Goal: Use online tool/utility: Utilize a website feature to perform a specific function

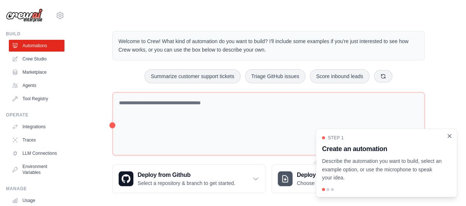
click at [449, 137] on icon "Close walkthrough" at bounding box center [449, 135] width 3 height 3
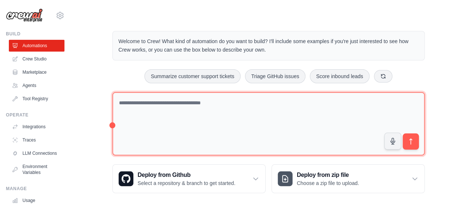
click at [187, 114] on textarea at bounding box center [268, 124] width 312 height 64
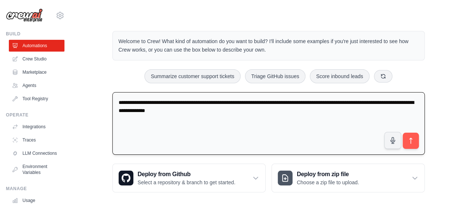
type textarea "**********"
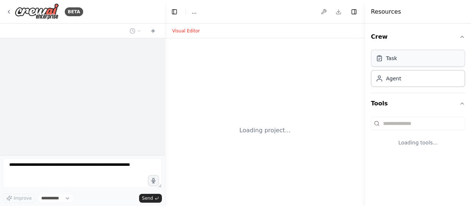
select select "****"
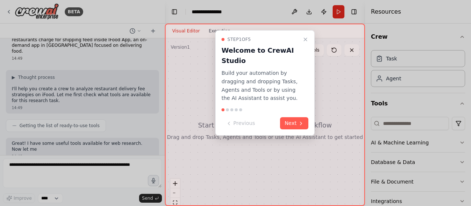
scroll to position [59, 0]
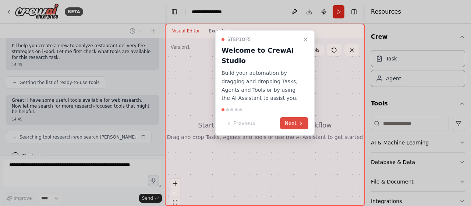
click at [297, 122] on button "Next" at bounding box center [294, 123] width 28 height 12
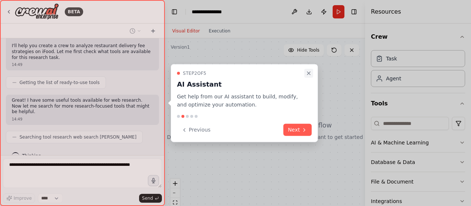
click at [309, 72] on icon "Close walkthrough" at bounding box center [309, 73] width 6 height 6
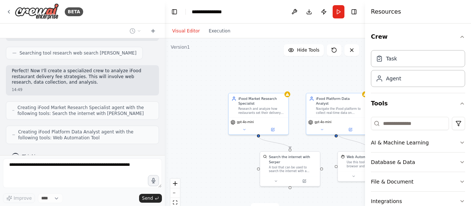
scroll to position [161, 0]
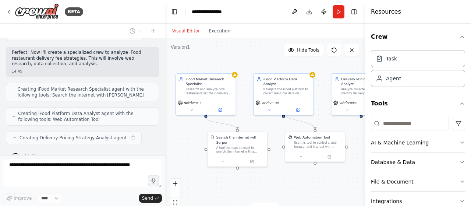
drag, startPoint x: 269, startPoint y: 81, endPoint x: 217, endPoint y: 61, distance: 56.1
click at [217, 61] on div ".deletable-edge-delete-btn { width: 20px; height: 20px; border: 0px solid #ffff…" at bounding box center [265, 130] width 200 height 184
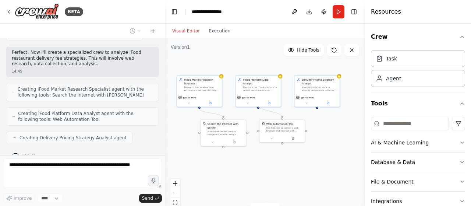
drag, startPoint x: 292, startPoint y: 166, endPoint x: 269, endPoint y: 168, distance: 23.6
click at [269, 168] on div ".deletable-edge-delete-btn { width: 20px; height: 20px; border: 0px solid #ffff…" at bounding box center [265, 130] width 200 height 184
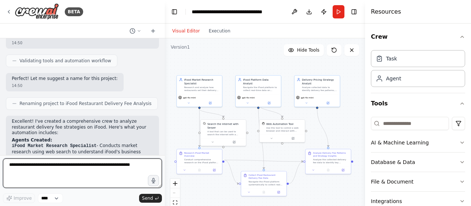
scroll to position [388, 0]
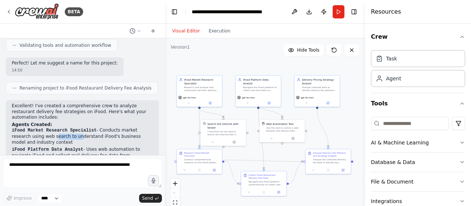
drag, startPoint x: 33, startPoint y: 109, endPoint x: 54, endPoint y: 110, distance: 20.2
click at [54, 127] on p "iFood Market Research Specialist - Conducts market research using web search to…" at bounding box center [82, 136] width 141 height 18
click at [53, 127] on p "iFood Market Research Specialist - Conducts market research using web search to…" at bounding box center [82, 136] width 141 height 18
drag, startPoint x: 36, startPoint y: 103, endPoint x: 111, endPoint y: 106, distance: 75.2
click at [111, 127] on p "iFood Market Research Specialist - Conducts market research using web search to…" at bounding box center [82, 136] width 141 height 18
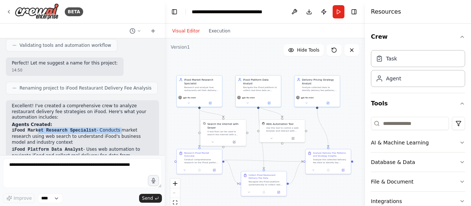
click at [111, 127] on p "iFood Market Research Specialist - Conducts market research using web search to…" at bounding box center [82, 136] width 141 height 18
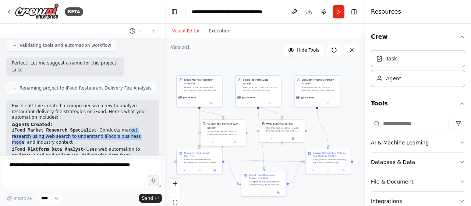
drag, startPoint x: 119, startPoint y: 105, endPoint x: 113, endPoint y: 112, distance: 8.3
click at [113, 127] on p "iFood Market Research Specialist - Conducts market research using web search to…" at bounding box center [82, 136] width 141 height 18
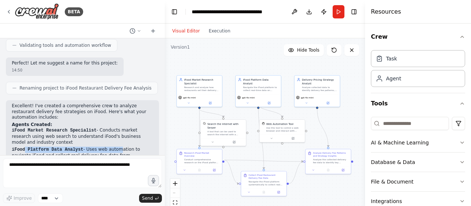
drag, startPoint x: 24, startPoint y: 121, endPoint x: 112, endPoint y: 124, distance: 87.7
click at [112, 147] on p "iFood Platform Data Analyst - Uses web automation to navigate iFood and collect…" at bounding box center [82, 156] width 141 height 18
drag, startPoint x: 91, startPoint y: 124, endPoint x: 93, endPoint y: 128, distance: 4.0
click at [93, 147] on p "iFood Platform Data Analyst - Uses web automation to navigate iFood and collect…" at bounding box center [82, 156] width 141 height 18
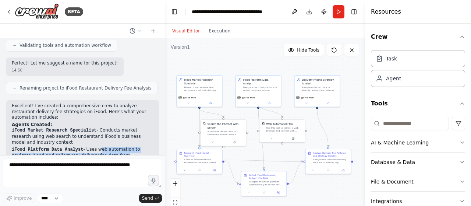
click at [93, 147] on p "iFood Platform Data Analyst - Uses web automation to navigate iFood and collect…" at bounding box center [82, 156] width 141 height 18
click at [110, 147] on p "iFood Platform Data Analyst - Uses web automation to navigate iFood and collect…" at bounding box center [82, 156] width 141 height 18
drag, startPoint x: 110, startPoint y: 138, endPoint x: 108, endPoint y: 143, distance: 5.0
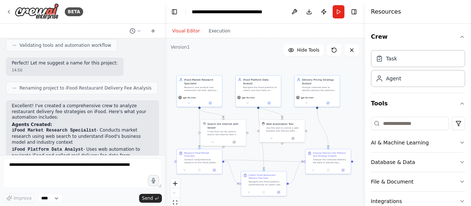
click at [108, 166] on p "Delivery Pricing Strategy Analyst - Analyzes the collected data to identify pat…" at bounding box center [82, 172] width 141 height 12
click at [80, 166] on code "Delivery Pricing Strategy Analyst" at bounding box center [56, 168] width 88 height 5
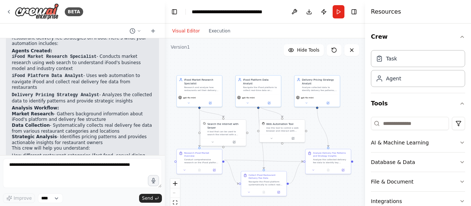
scroll to position [498, 0]
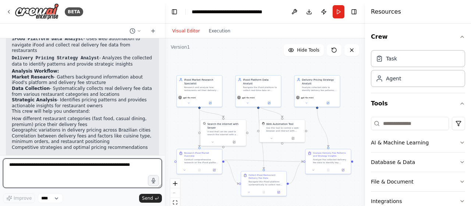
click at [74, 169] on textarea at bounding box center [82, 172] width 159 height 29
type textarea "*"
type textarea "**********"
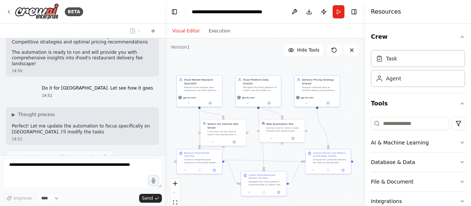
scroll to position [610, 0]
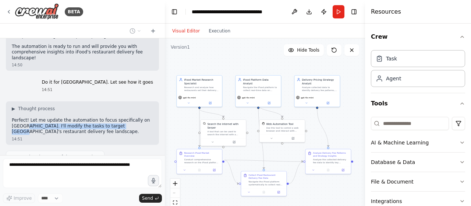
drag, startPoint x: 17, startPoint y: 94, endPoint x: 109, endPoint y: 95, distance: 92.0
click at [109, 117] on p "Perfect! Let me update the automation to focus specifically on São Paulo City. …" at bounding box center [82, 125] width 141 height 17
click at [110, 117] on p "Perfect! Let me update the automation to focus specifically on São Paulo City. …" at bounding box center [82, 125] width 141 height 17
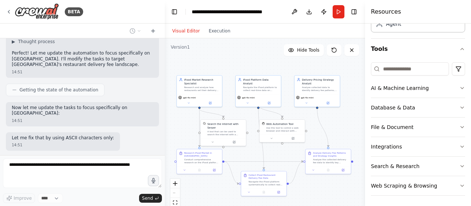
scroll to position [704, 0]
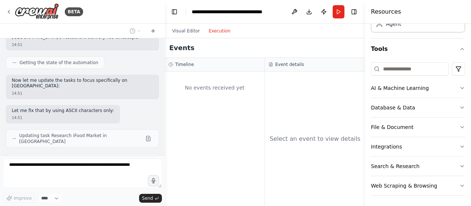
click at [219, 33] on button "Execution" at bounding box center [219, 31] width 31 height 9
click at [191, 33] on button "Visual Editor" at bounding box center [186, 31] width 36 height 9
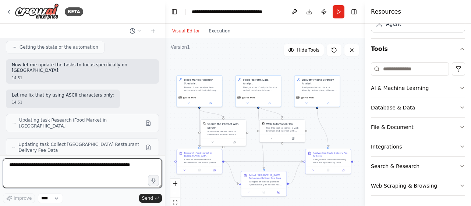
scroll to position [709, 0]
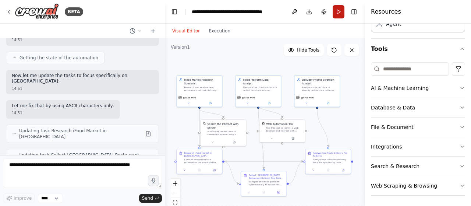
click at [338, 8] on button "Run" at bounding box center [339, 11] width 12 height 13
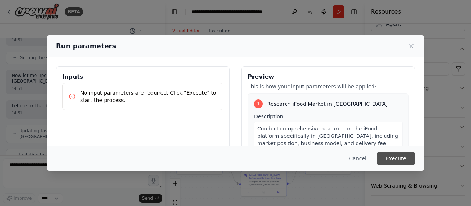
click at [397, 158] on button "Execute" at bounding box center [396, 158] width 38 height 13
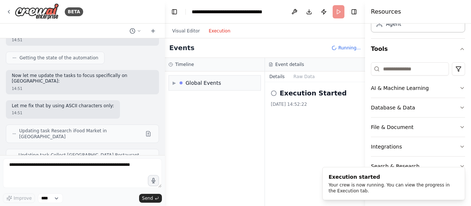
click at [227, 33] on button "Execution" at bounding box center [219, 31] width 31 height 9
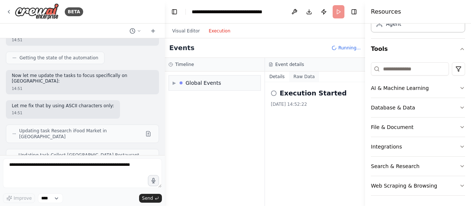
click at [304, 81] on button "Raw Data" at bounding box center [304, 76] width 30 height 10
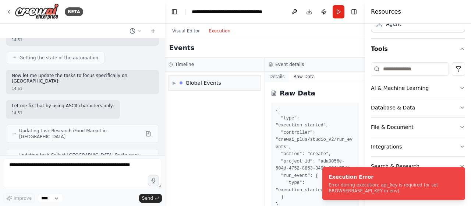
click at [283, 79] on button "Details" at bounding box center [277, 76] width 24 height 10
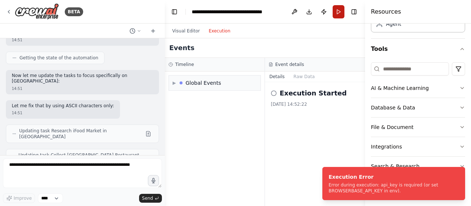
click at [335, 15] on button "Run" at bounding box center [339, 11] width 12 height 13
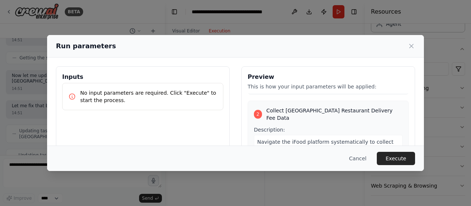
scroll to position [155, 0]
click at [409, 46] on icon at bounding box center [411, 45] width 7 height 7
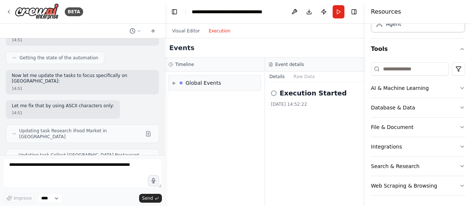
scroll to position [966, 0]
